Goal: Task Accomplishment & Management: Use online tool/utility

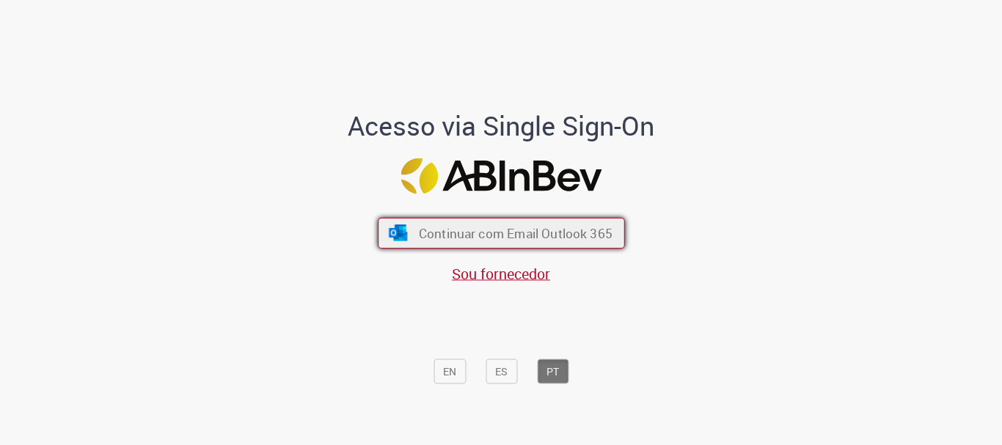
click at [476, 227] on span "Continuar com Email Outlook 365" at bounding box center [515, 233] width 194 height 17
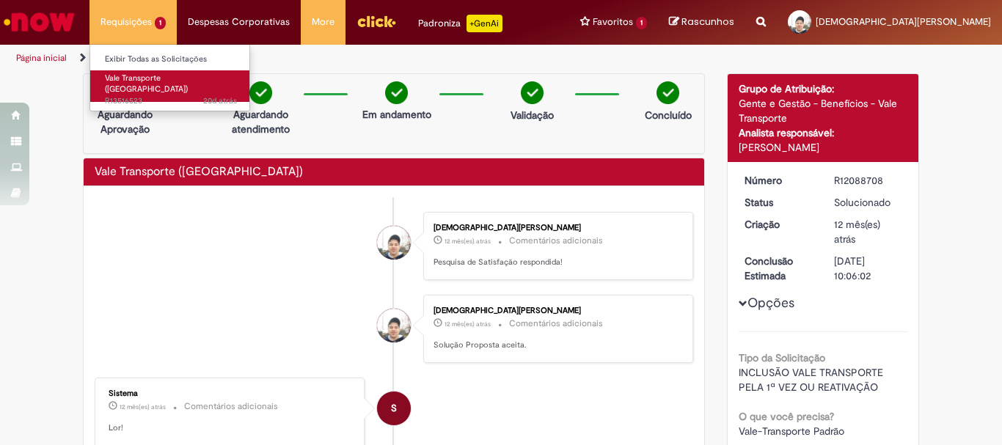
click at [162, 81] on span "Vale Transporte ([GEOGRAPHIC_DATA])" at bounding box center [146, 84] width 83 height 23
